Goal: Information Seeking & Learning: Learn about a topic

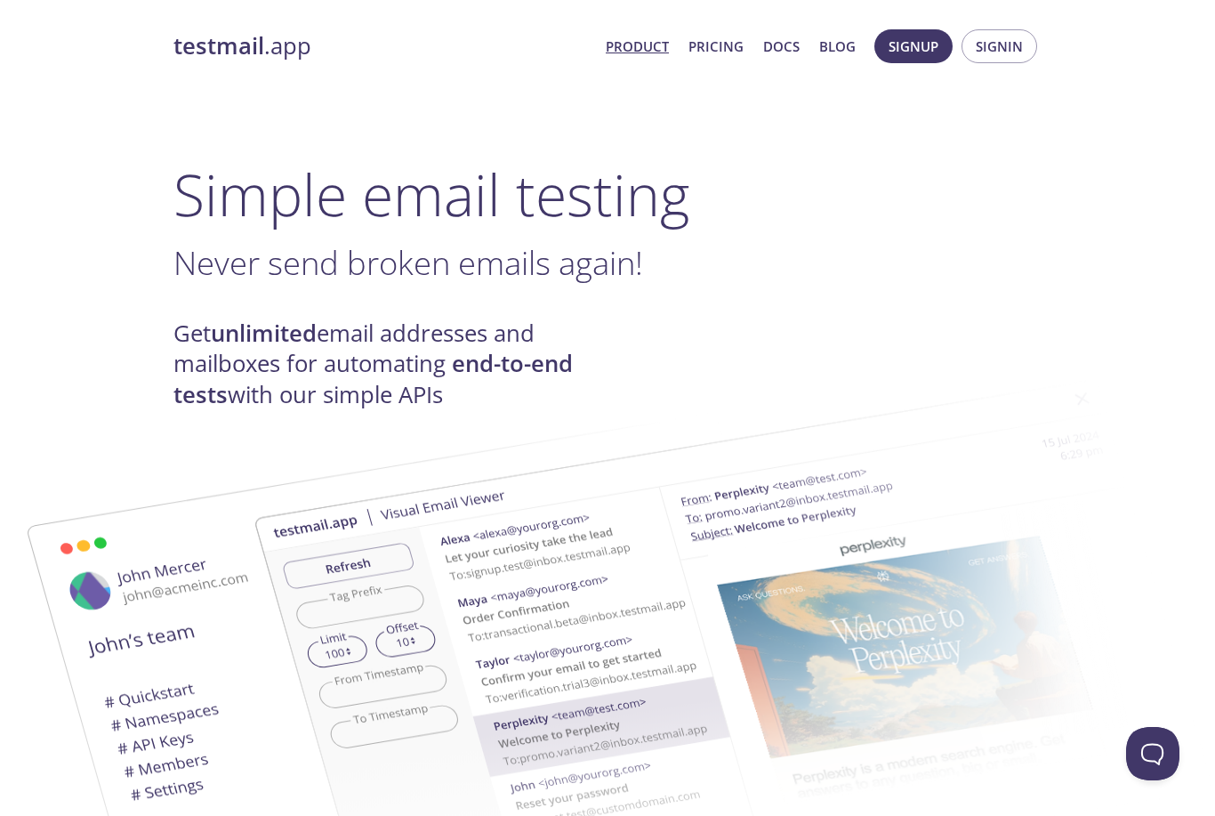
click at [726, 40] on link "Pricing" at bounding box center [715, 46] width 55 height 23
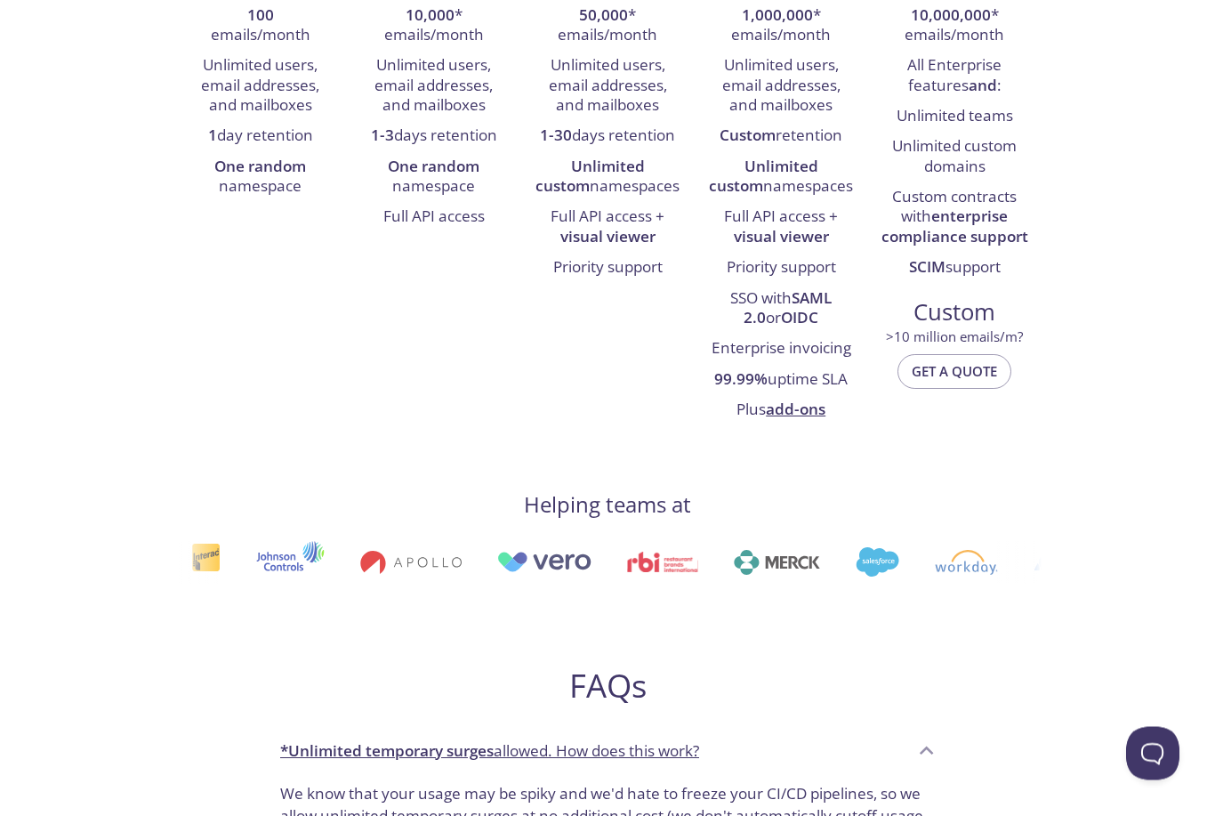
scroll to position [420, 0]
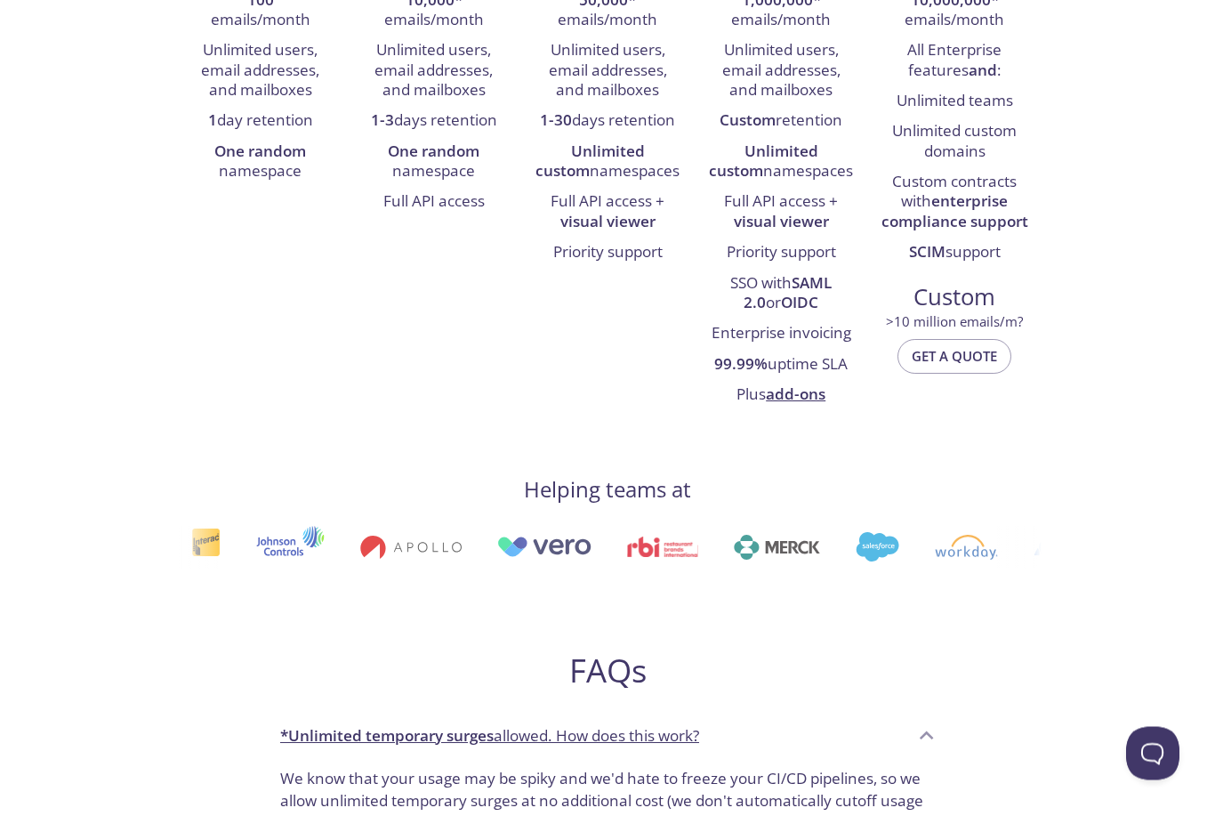
click at [1131, 521] on div "testmail .app Product Pricing Docs Blog Signup Signin Pricing Free For side pro…" at bounding box center [607, 746] width 1215 height 2296
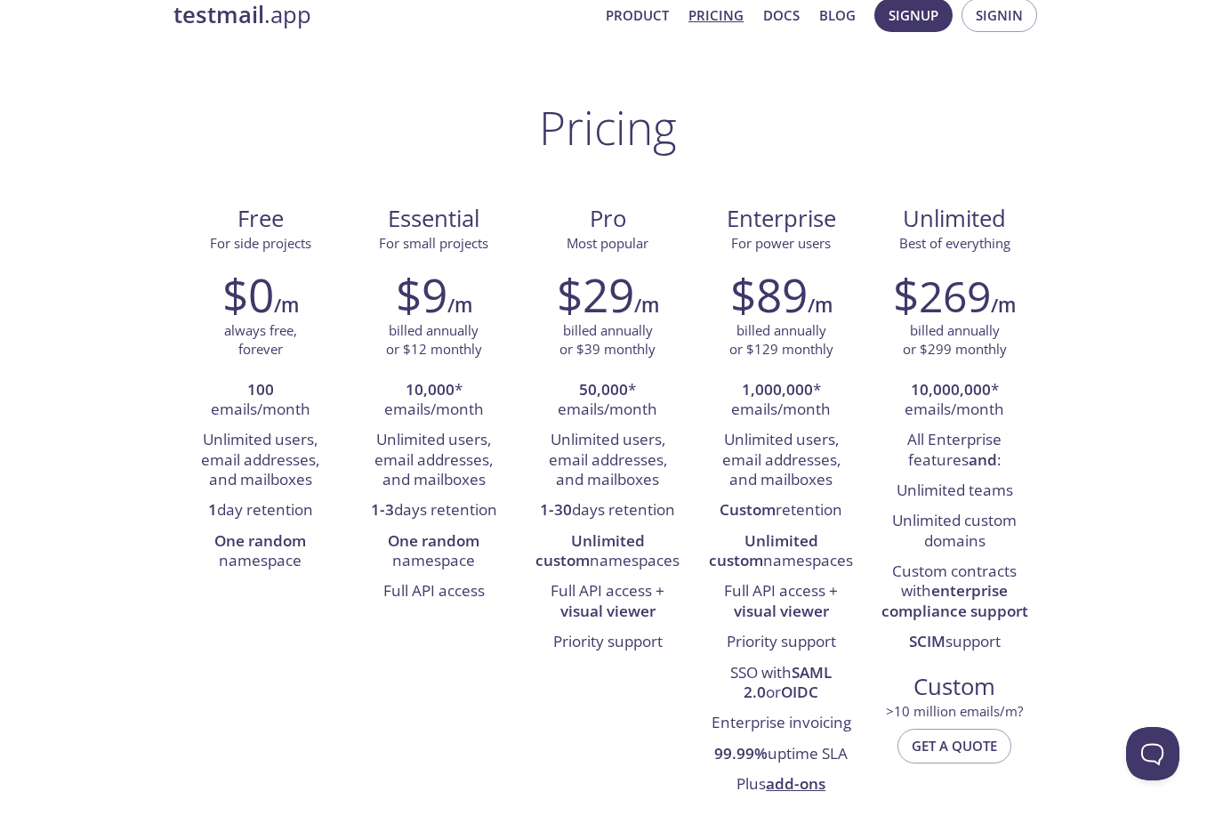
scroll to position [0, 0]
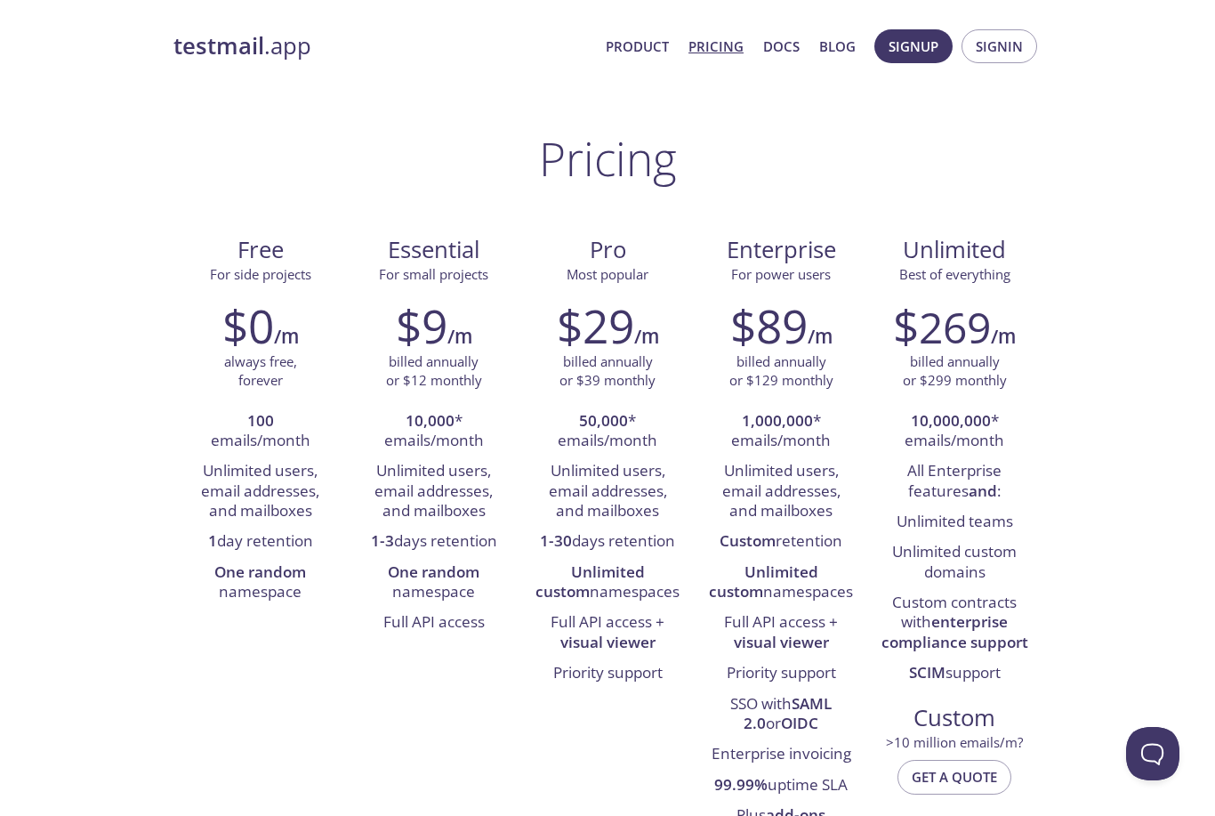
click at [846, 40] on link "Blog" at bounding box center [837, 46] width 36 height 23
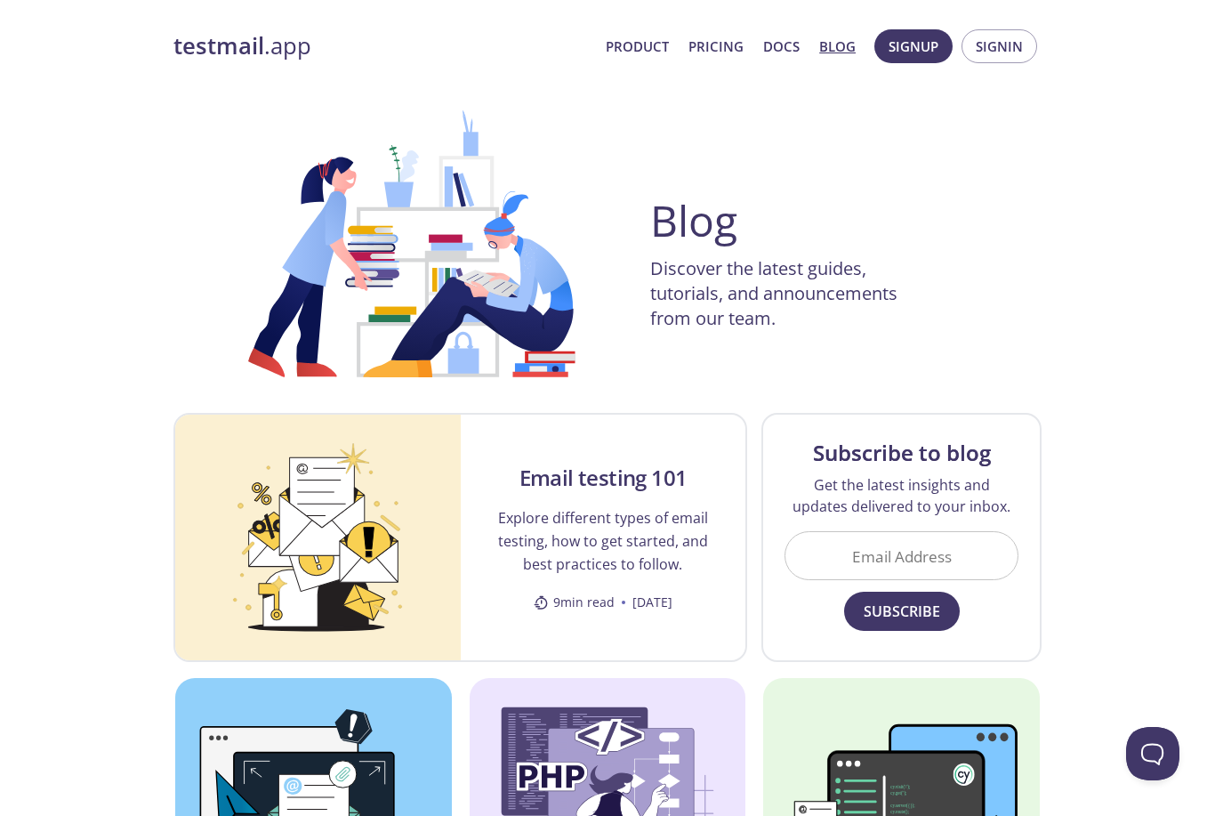
click at [731, 52] on link "Pricing" at bounding box center [715, 46] width 55 height 23
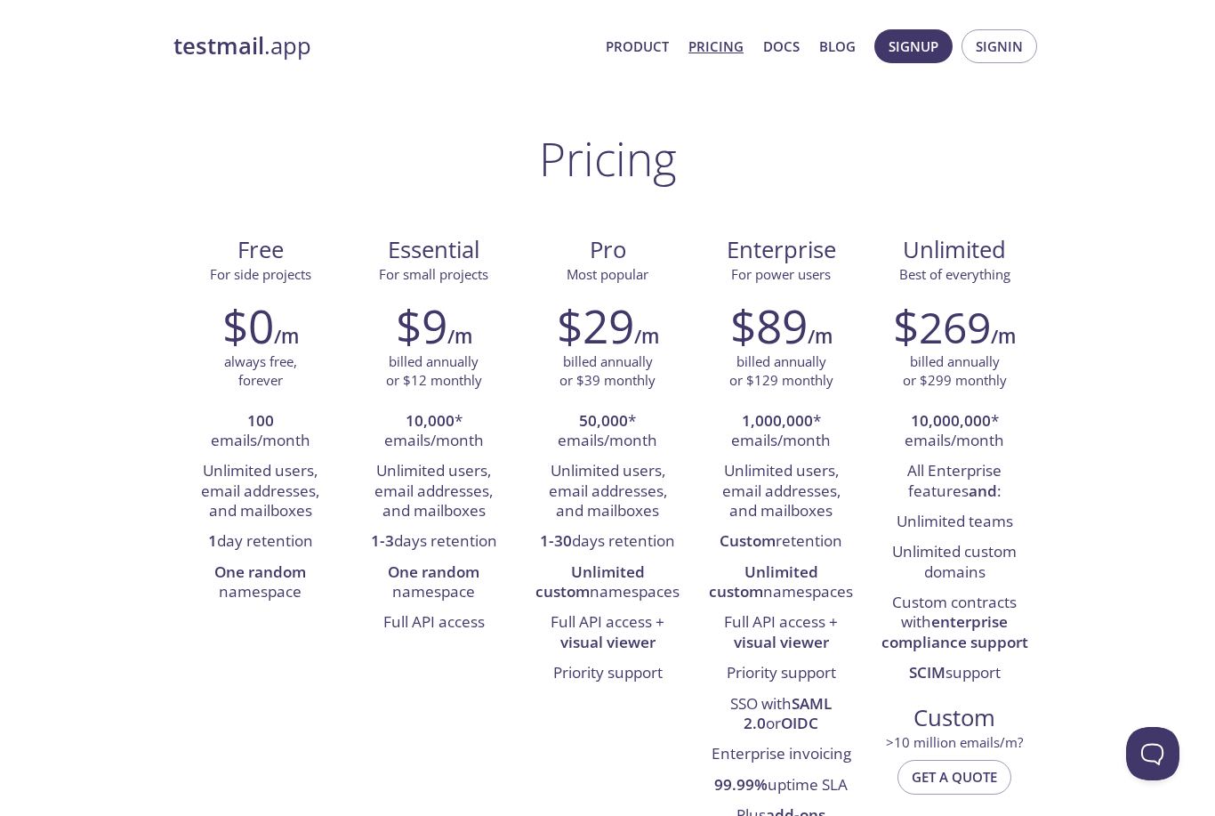
click at [625, 40] on link "Product" at bounding box center [637, 46] width 63 height 23
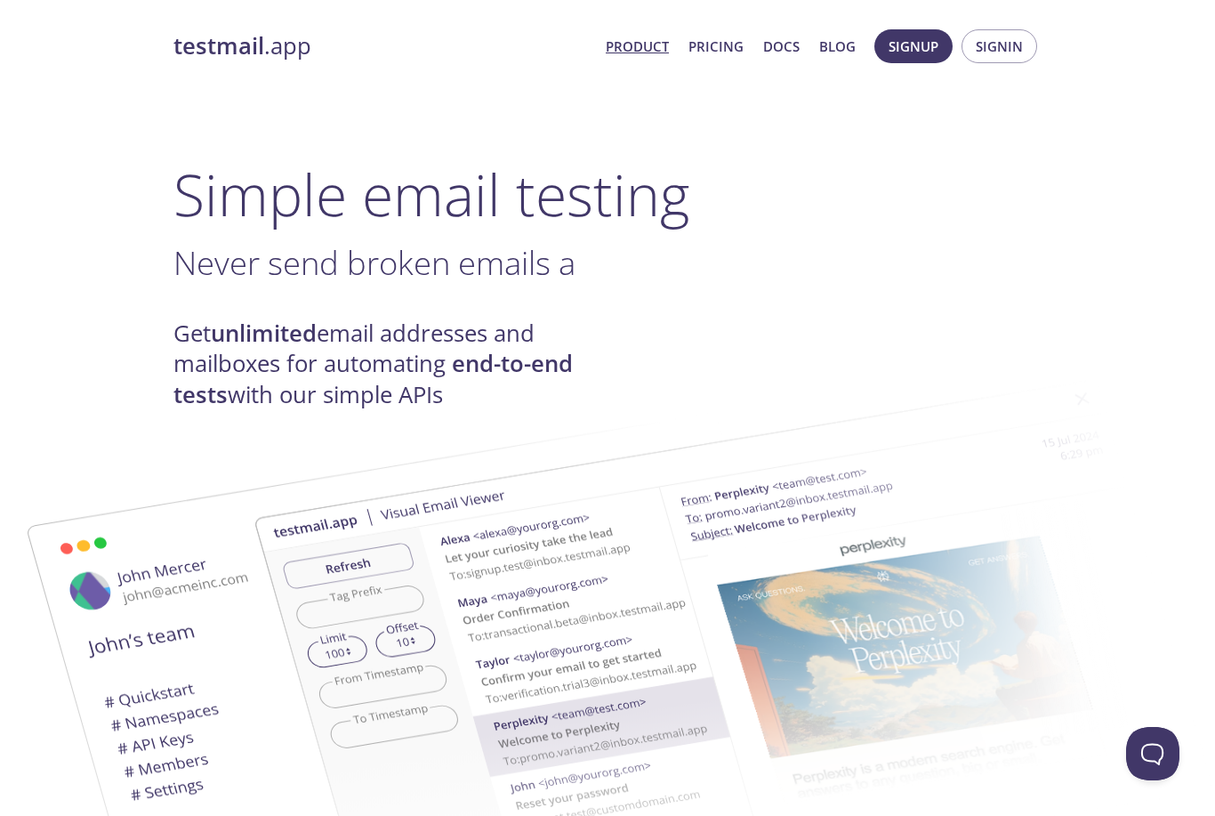
click at [721, 57] on link "Pricing" at bounding box center [715, 46] width 55 height 23
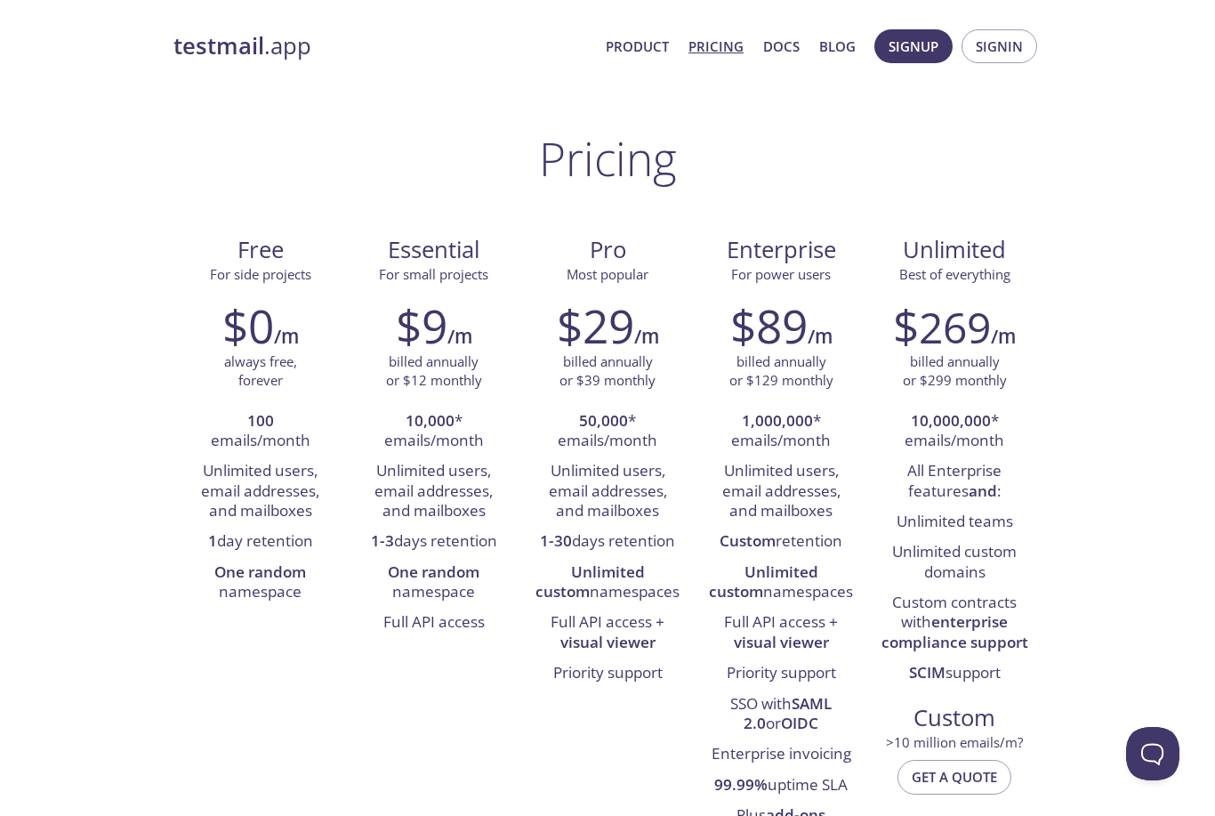
click at [793, 51] on link "Docs" at bounding box center [781, 46] width 36 height 23
click at [640, 51] on link "Product" at bounding box center [637, 46] width 63 height 23
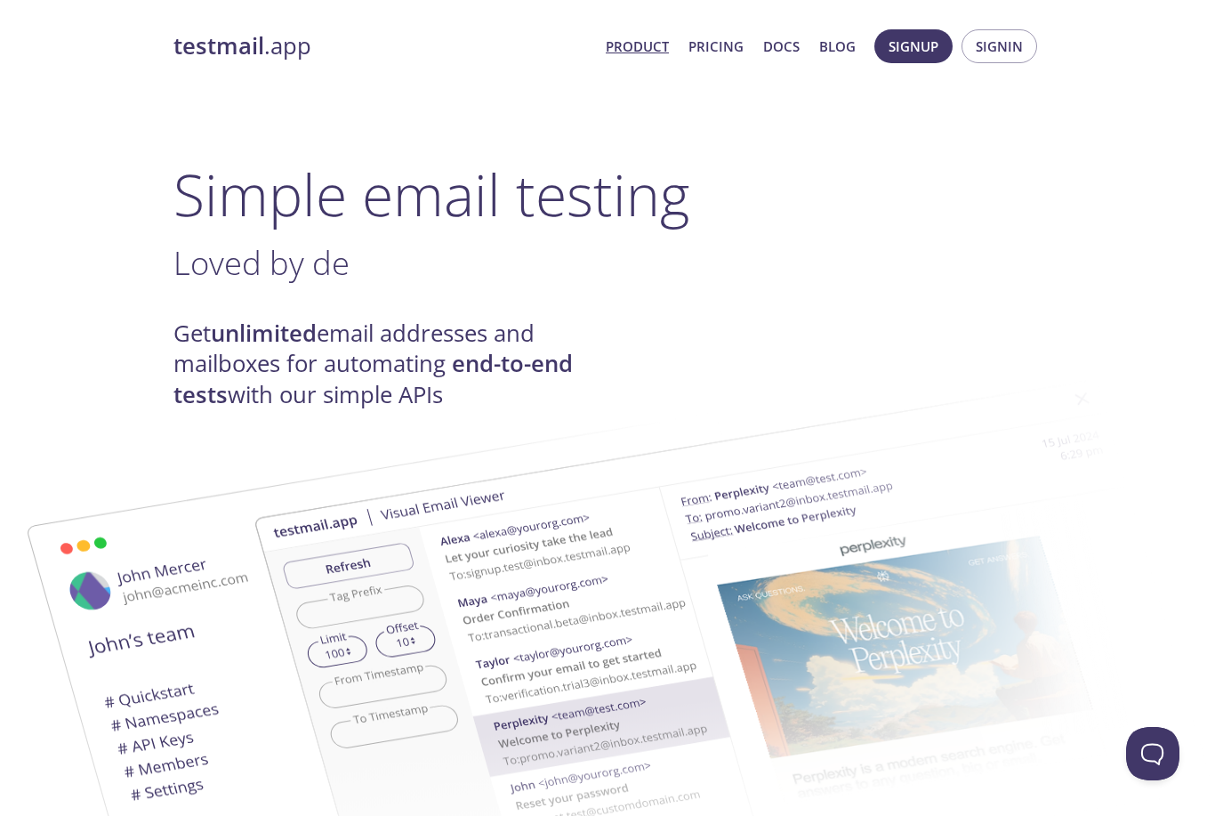
click at [710, 46] on link "Pricing" at bounding box center [715, 46] width 55 height 23
